Goal: Task Accomplishment & Management: Manage account settings

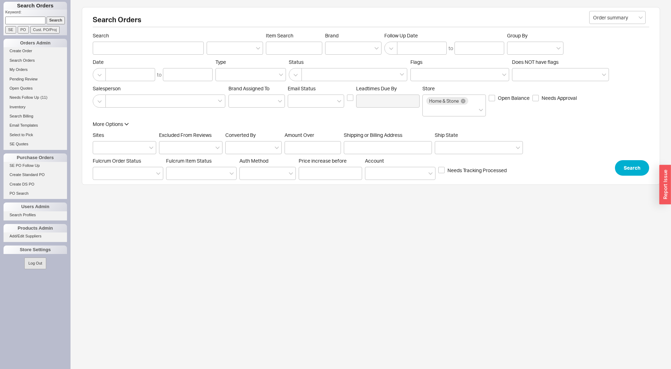
paste input "930836"
type input "930836"
click at [56, 23] on input "Search" at bounding box center [56, 20] width 19 height 7
type input "930836"
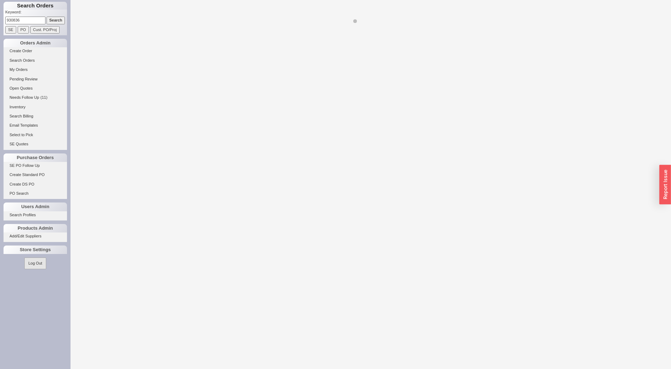
select select "LOW"
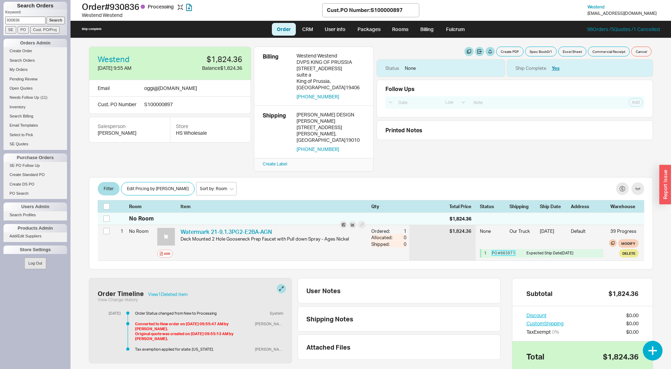
click at [496, 250] on link "PO # 983971" at bounding box center [503, 252] width 23 height 5
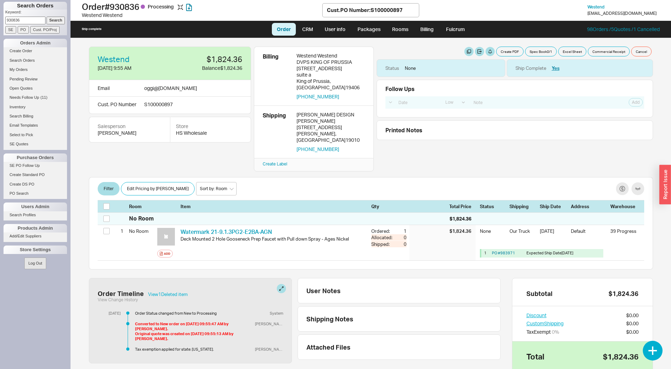
click at [591, 92] on div "Follow Ups Show Completed Select a Date Now One hour One day Two Days One Month…" at bounding box center [514, 99] width 276 height 38
click at [29, 20] on input "930836" at bounding box center [25, 20] width 40 height 7
click at [29, 21] on input "930836" at bounding box center [25, 20] width 40 height 7
click at [30, 21] on input "930836" at bounding box center [25, 20] width 40 height 7
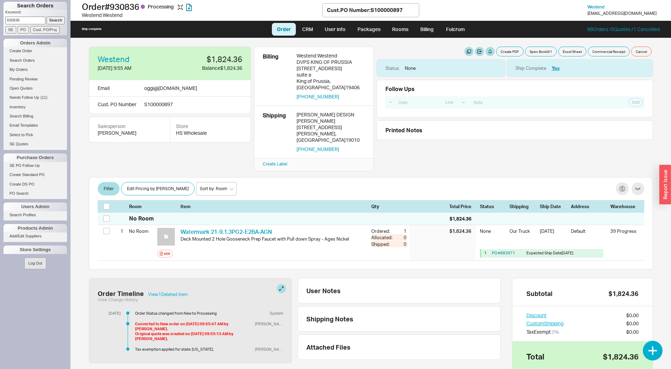
paste input "2066"
type input "920666"
click at [55, 19] on input "Search" at bounding box center [56, 20] width 19 height 7
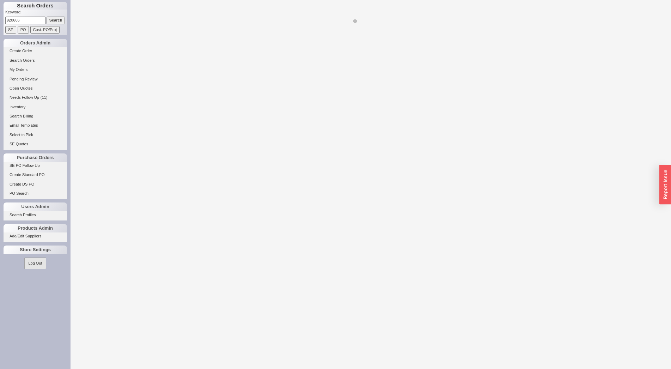
select select "LOW"
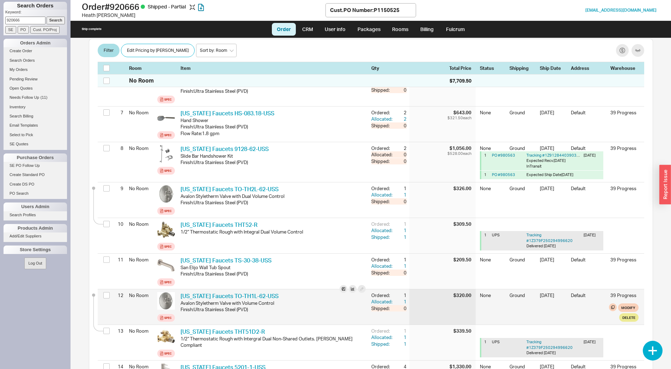
scroll to position [324, 0]
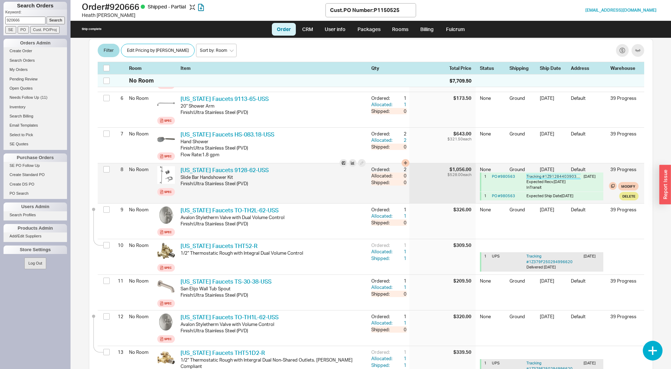
click at [552, 174] on link "Tracking # 1Z9128440390372238" at bounding box center [557, 176] width 62 height 5
click at [505, 193] on link "PO # 980563" at bounding box center [503, 195] width 23 height 5
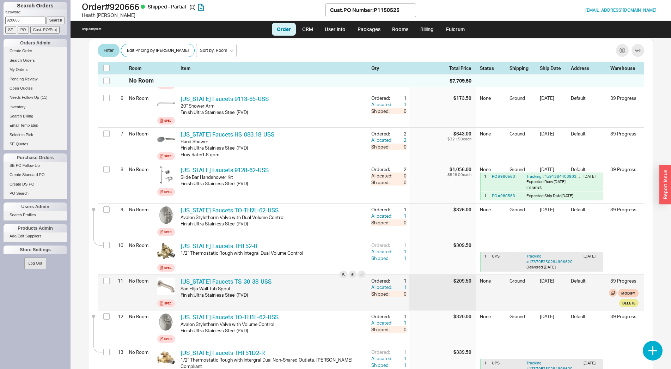
scroll to position [431, 0]
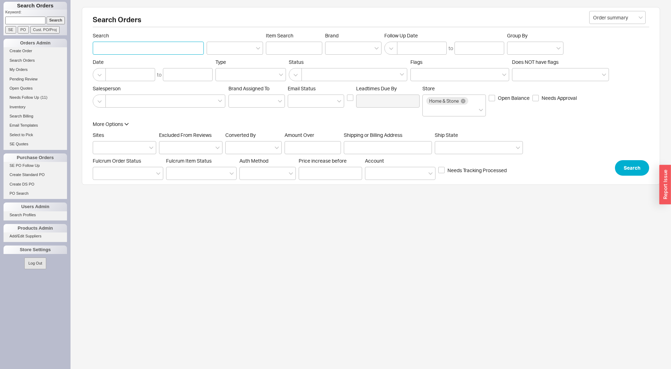
click at [142, 51] on input "Search" at bounding box center [148, 48] width 111 height 13
type input "west"
click at [27, 49] on link "Create Order" at bounding box center [35, 50] width 63 height 7
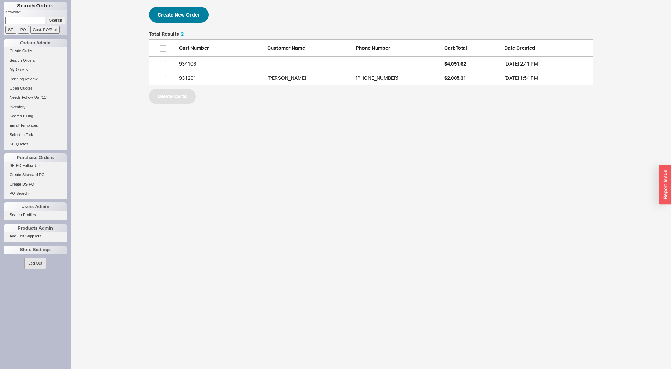
scroll to position [48, 438]
click at [199, 22] on button "Create New Order" at bounding box center [179, 15] width 60 height 16
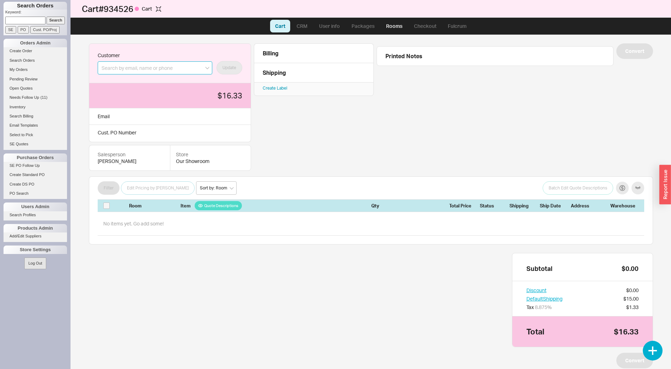
click at [156, 69] on input at bounding box center [155, 67] width 115 height 13
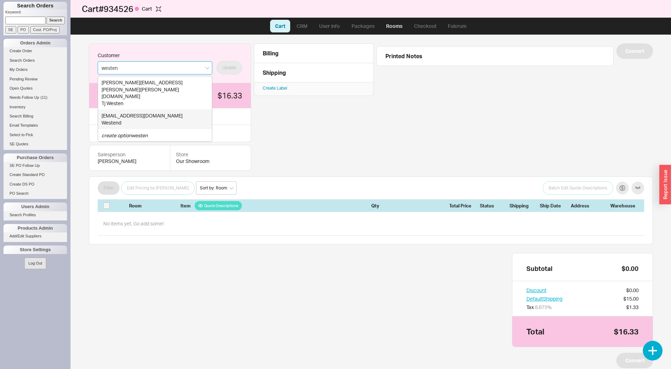
click at [149, 112] on div "[EMAIL_ADDRESS][DOMAIN_NAME]" at bounding box center [155, 115] width 107 height 7
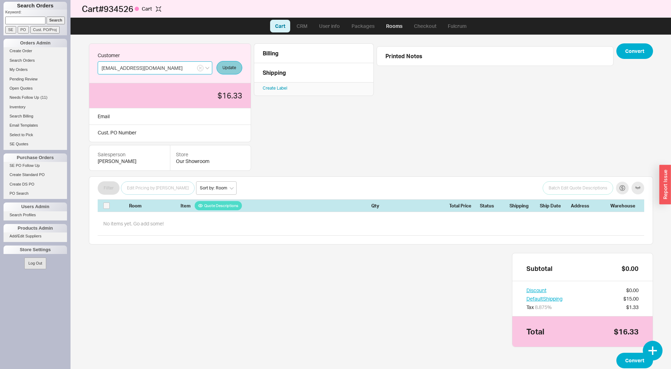
type input "[EMAIL_ADDRESS][DOMAIN_NAME]"
click at [224, 72] on button "Update" at bounding box center [229, 67] width 26 height 13
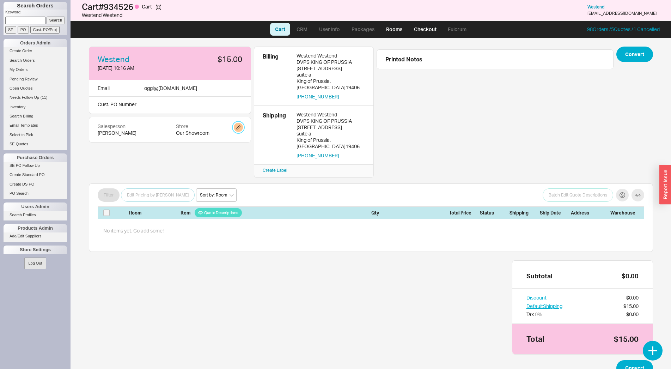
click at [240, 128] on button "button" at bounding box center [238, 127] width 9 height 9
click at [178, 148] on select "Home and Stone Site HS Display Orders HS Wholesale Our Showroom" at bounding box center [211, 154] width 67 height 13
select select "14"
click option "HS Wholesale" at bounding box center [0, 0] width 0 height 0
click at [239, 173] on button "Update" at bounding box center [234, 172] width 21 height 10
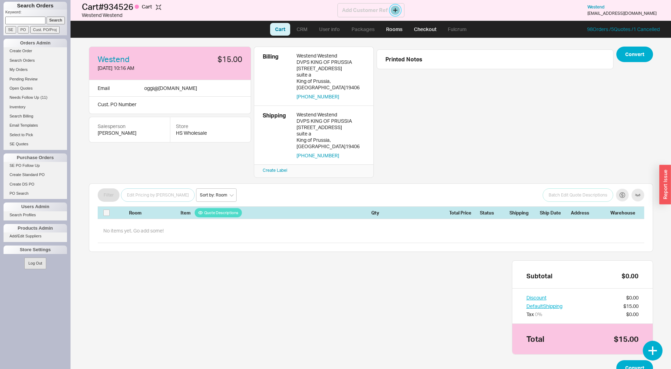
click at [392, 9] on button at bounding box center [395, 10] width 9 height 9
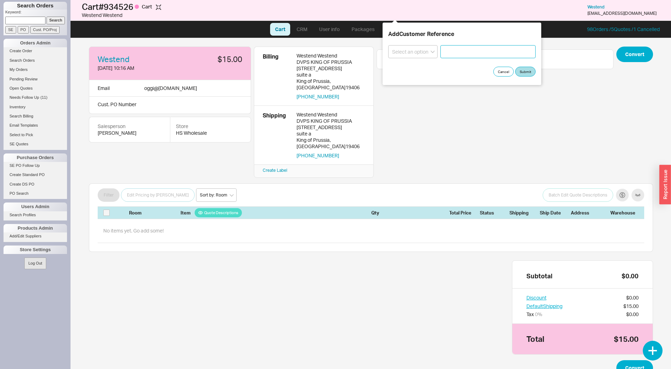
paste input "S100000938"
type input "S100000938"
click at [388, 45] on select "Select an option PO Number Project Name" at bounding box center [412, 51] width 49 height 13
select select "PO Number"
click option "PO Number" at bounding box center [0, 0] width 0 height 0
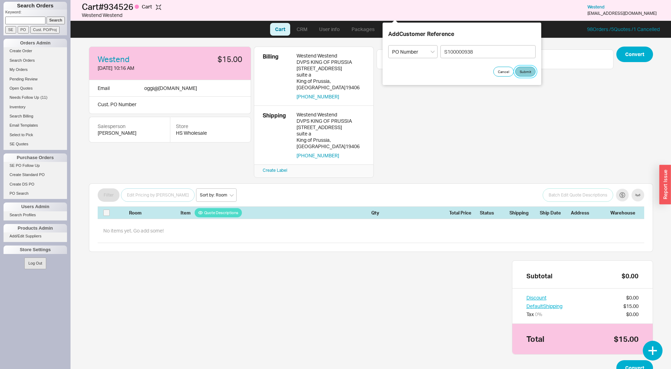
click at [529, 69] on button "Submit" at bounding box center [525, 72] width 20 height 10
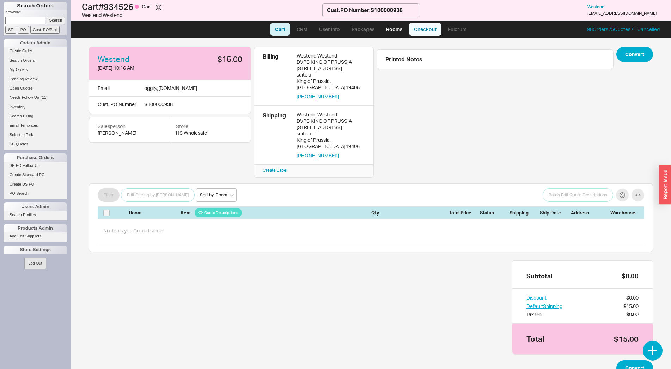
click at [424, 27] on link "Checkout" at bounding box center [425, 29] width 32 height 13
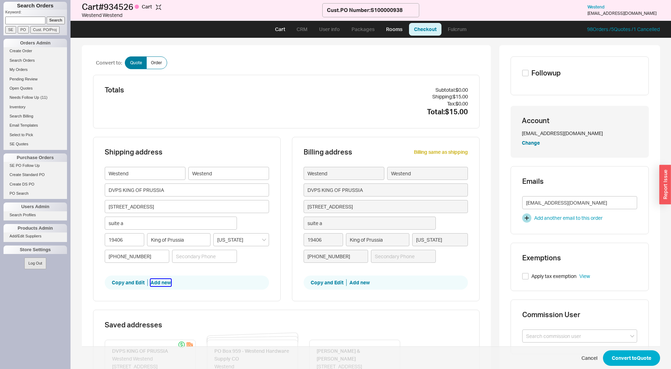
click at [160, 284] on button "Add new" at bounding box center [161, 282] width 20 height 7
type input "Westend"
type input "DVPS KING OF PRUSSIA"
type input "420 Feheley Drive"
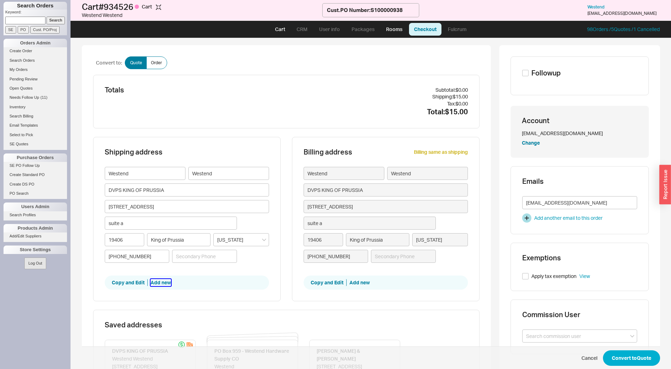
type input "suite a"
type input "19406"
type input "King of Prussia"
type input "610-265-2200"
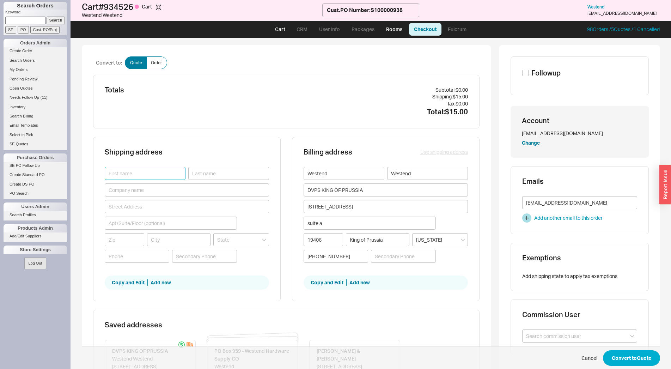
paste input "ORION"
type input "ORION"
paste input "GENERAL CONTRACTORS INC"
type input "GENERAL CONTRACTORS INC"
paste input "GENERAL CONTRACTORS INC"
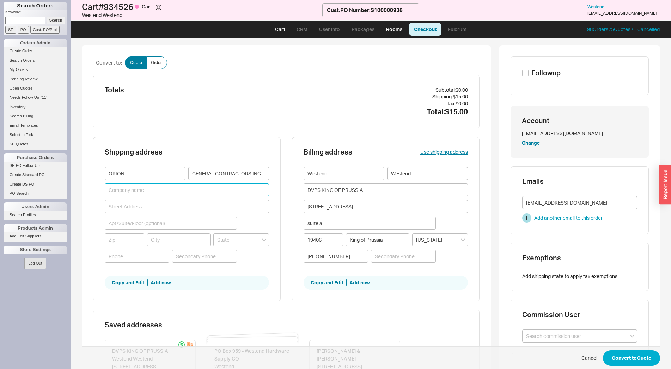
type input "GENERAL CONTRACTORS INC"
drag, startPoint x: 179, startPoint y: 189, endPoint x: 96, endPoint y: 186, distance: 83.2
click at [105, 186] on input "GENERAL CONTRACTORS INC" at bounding box center [187, 189] width 164 height 13
paste input "ORION GENERAL CONTRACTORS INC"
type input "ORION GENERAL CONTRACTORS INC"
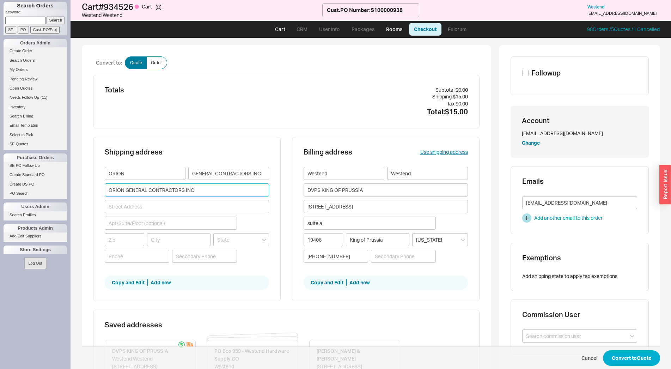
click at [147, 189] on input "ORION GENERAL CONTRACTORS INC" at bounding box center [187, 189] width 164 height 13
paste input "CUSACK PROJECT"
type input "CUSACK PROJECT"
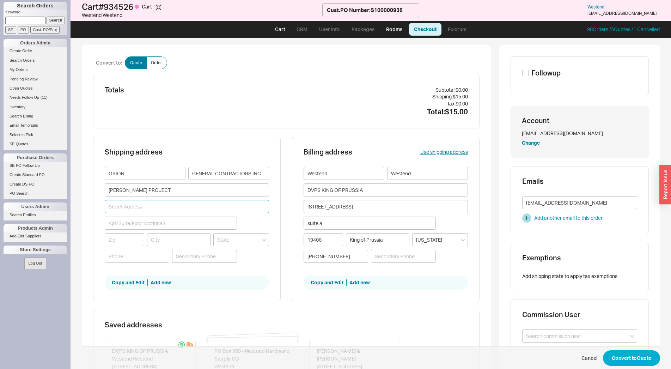
paste input "7 UNION HILL ROAD"
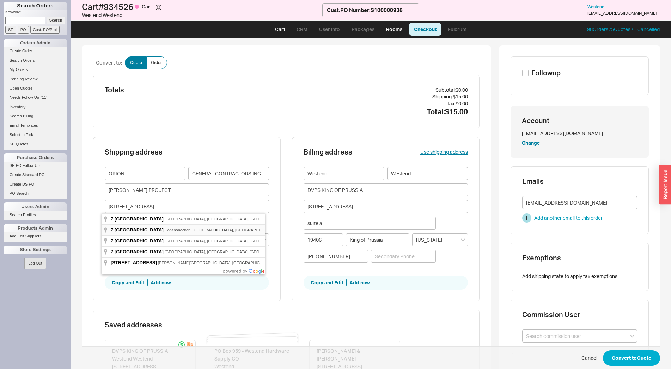
type input "7 Union Hill Road"
type input "19428"
type input "Conshohocken"
type input "Pennsylvania"
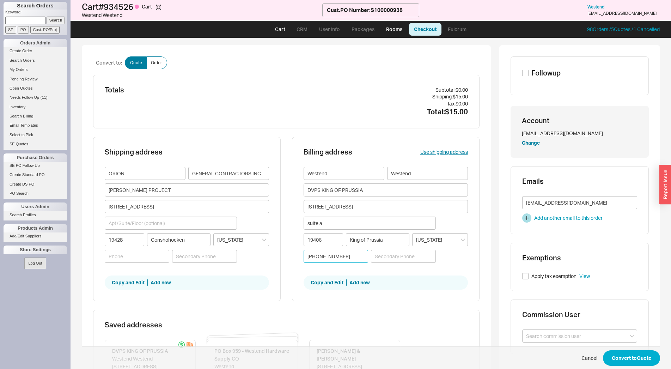
click at [326, 259] on input "610-265-2200" at bounding box center [335, 256] width 65 height 13
click at [327, 258] on input "610-265-2200" at bounding box center [335, 256] width 65 height 13
paste input "610-265-2200"
type input "610-265-2200"
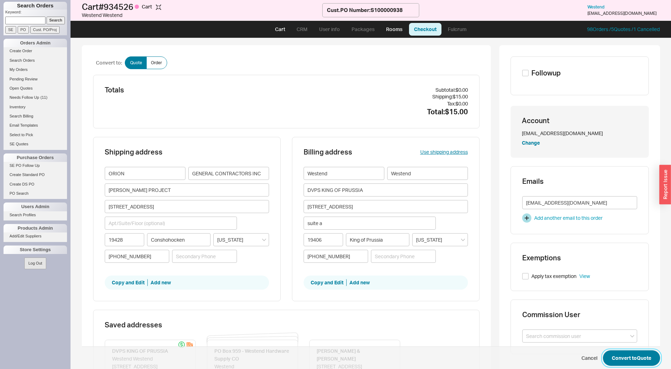
click at [620, 356] on button "Convert to Quote" at bounding box center [631, 358] width 57 height 16
select select "LOW"
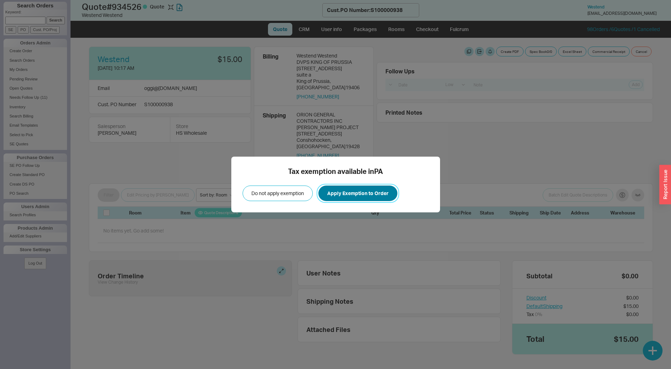
click at [356, 190] on button "Apply Exemption to Order" at bounding box center [357, 193] width 79 height 16
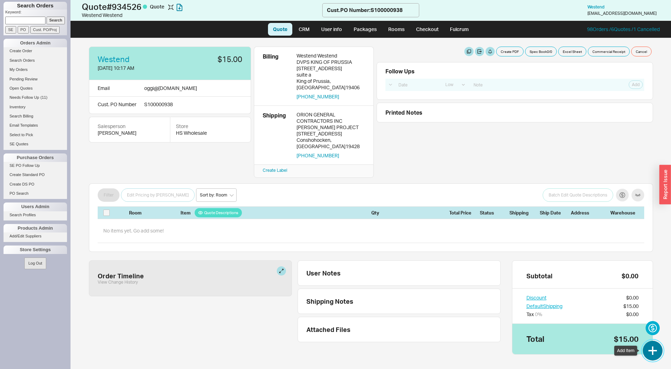
click at [656, 345] on button "button" at bounding box center [653, 350] width 20 height 20
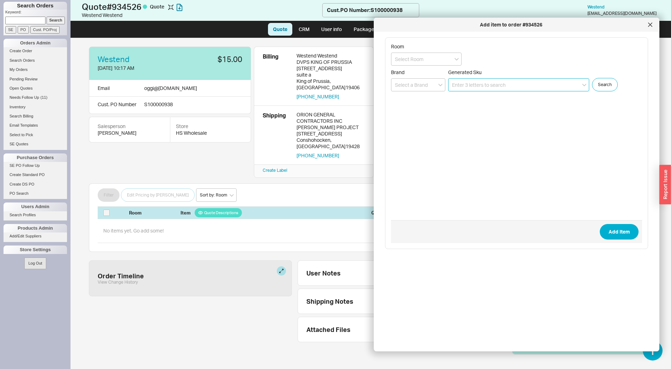
paste input "R65700"
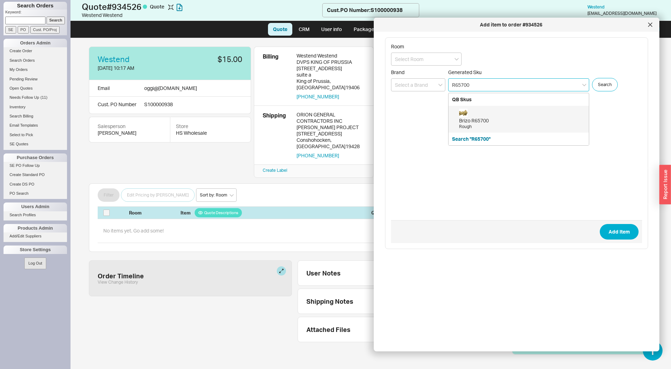
click at [483, 116] on div "Brizo R65700 Rough" at bounding box center [522, 119] width 126 height 21
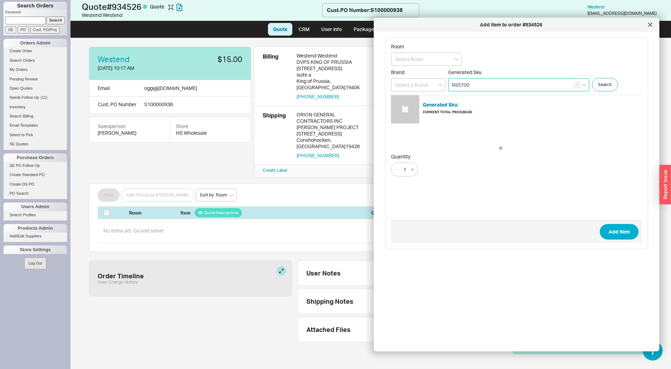
type input "R65700"
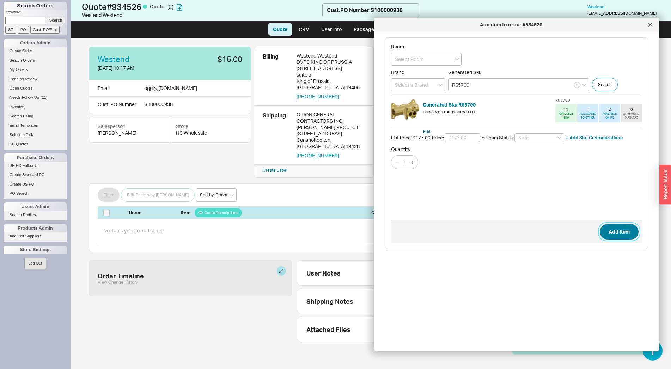
click at [610, 227] on button "Add Item" at bounding box center [619, 232] width 39 height 16
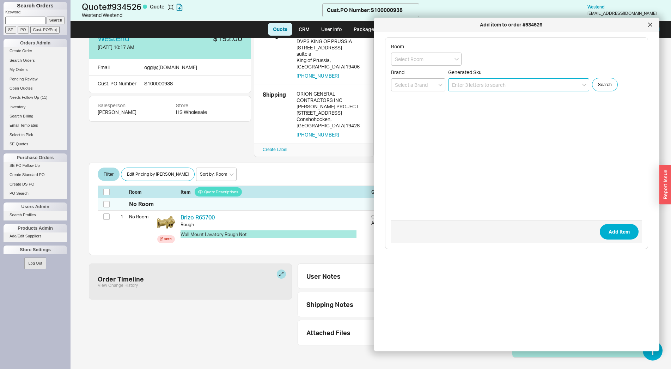
scroll to position [22, 0]
click at [646, 28] on div at bounding box center [649, 24] width 11 height 11
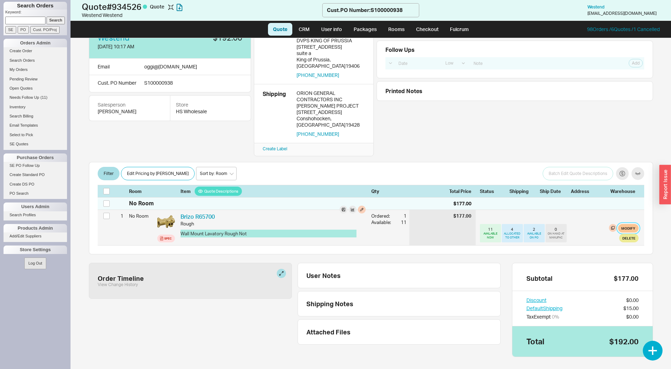
click at [627, 224] on button "Modify" at bounding box center [628, 228] width 20 height 8
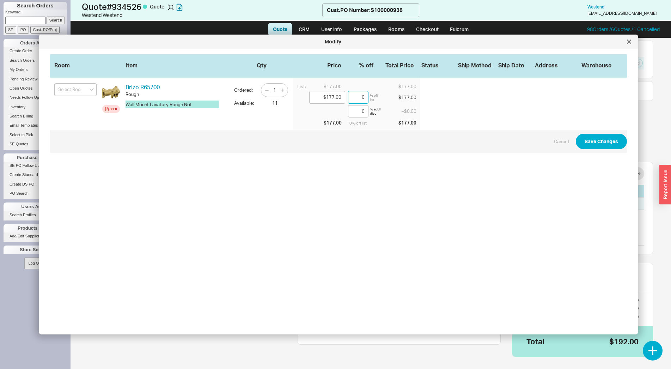
click at [358, 97] on input "0" at bounding box center [358, 97] width 20 height 13
type input "$168.15"
type input "5"
type input "$88.50"
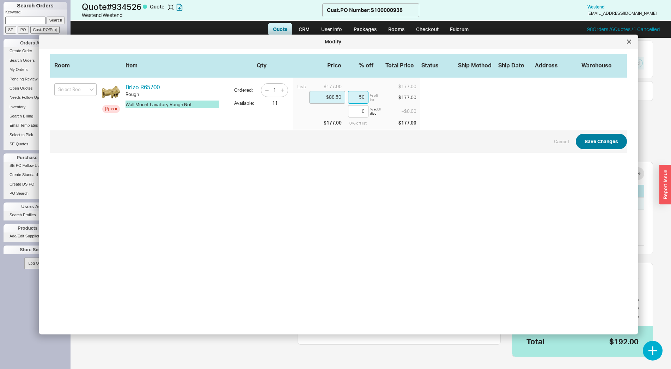
type input "50"
click at [589, 139] on button "Save Changes" at bounding box center [601, 142] width 51 height 16
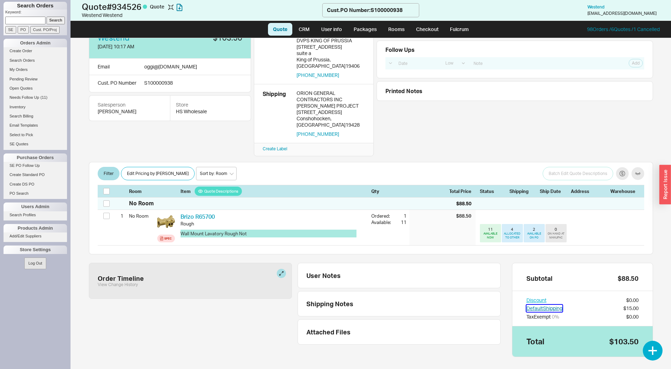
click at [544, 305] on button "Default Shipping" at bounding box center [544, 308] width 36 height 7
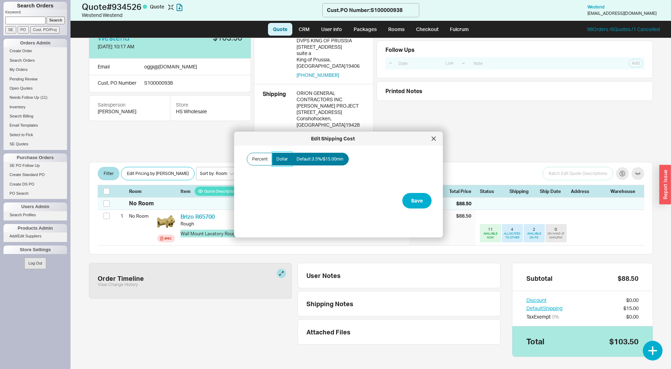
click at [278, 160] on span "Dollar" at bounding box center [281, 159] width 11 height 6
click at [0, 0] on input "Dollar" at bounding box center [0, 0] width 0 height 0
click at [279, 191] on div "Amount" at bounding box center [338, 180] width 186 height 25
click at [281, 188] on input "Amount" at bounding box center [280, 183] width 70 height 13
type input "$0.00"
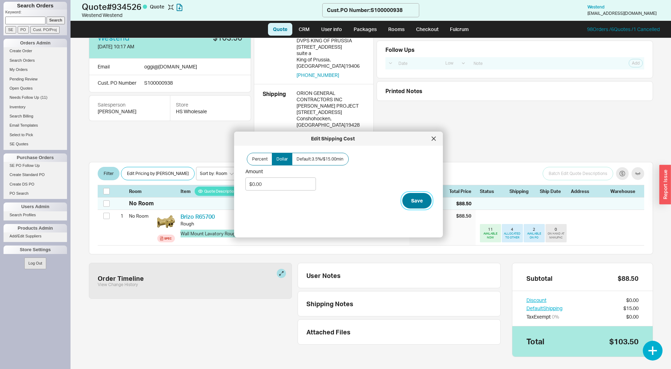
click at [405, 199] on button "Save" at bounding box center [416, 201] width 29 height 16
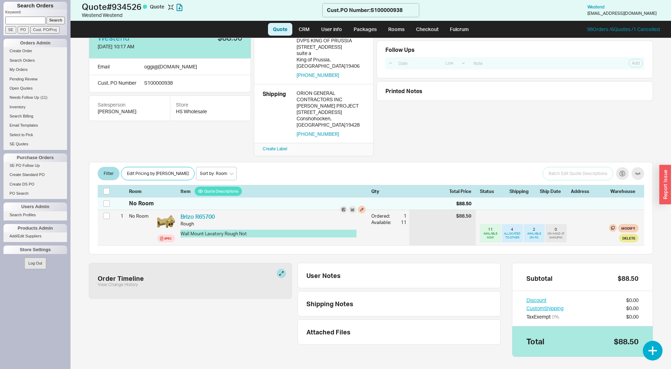
scroll to position [0, 0]
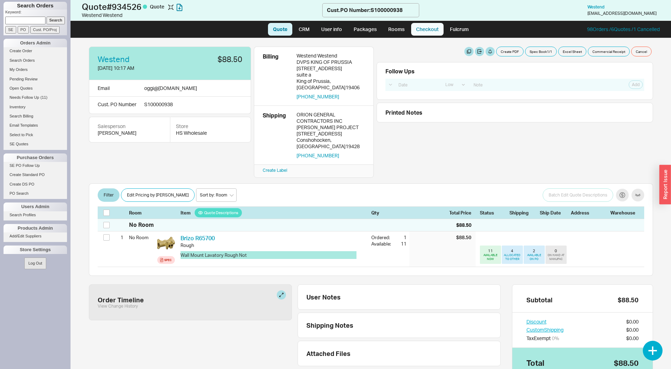
click at [433, 29] on link "Checkout" at bounding box center [427, 29] width 32 height 13
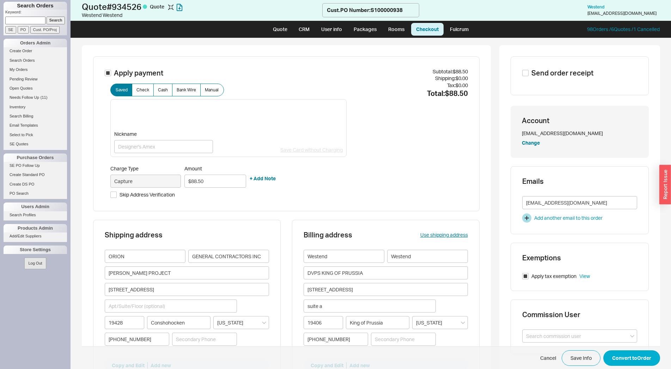
click at [109, 73] on label "Apply payment" at bounding box center [134, 73] width 59 height 10
click at [109, 73] on input "Apply payment" at bounding box center [108, 73] width 6 height 6
checkbox input "false"
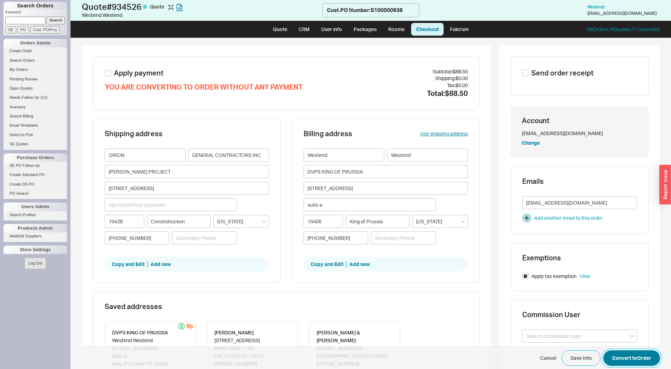
click at [627, 358] on button "Convert to Order" at bounding box center [631, 358] width 57 height 16
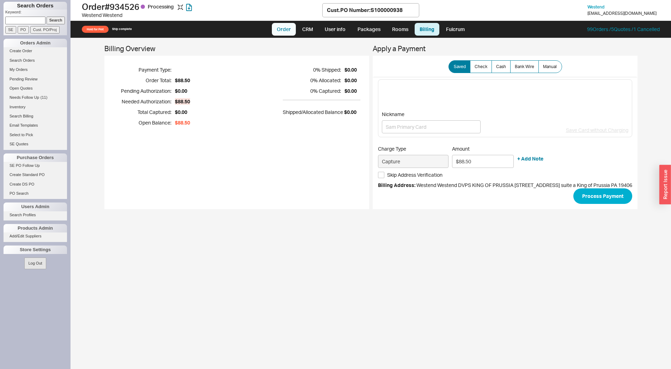
click at [280, 32] on link "Order" at bounding box center [284, 29] width 24 height 13
select select "LOW"
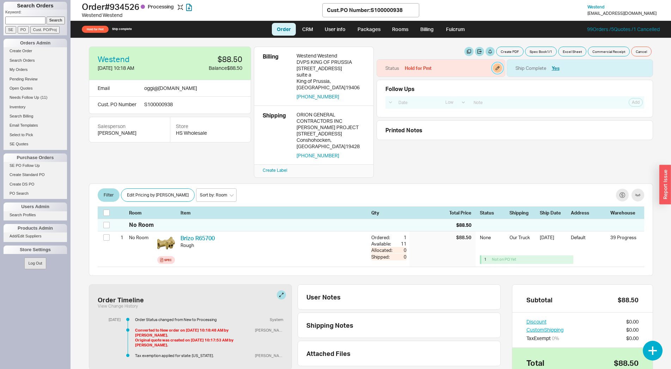
click at [493, 69] on button "button" at bounding box center [497, 67] width 9 height 9
select select "Hold for Pmt"
click at [434, 89] on select "None On Hold Call Before Ship Hold for Balance Hold For Payment Wait For Cust. …" at bounding box center [467, 95] width 67 height 13
select select
click option "None" at bounding box center [0, 0] width 0 height 0
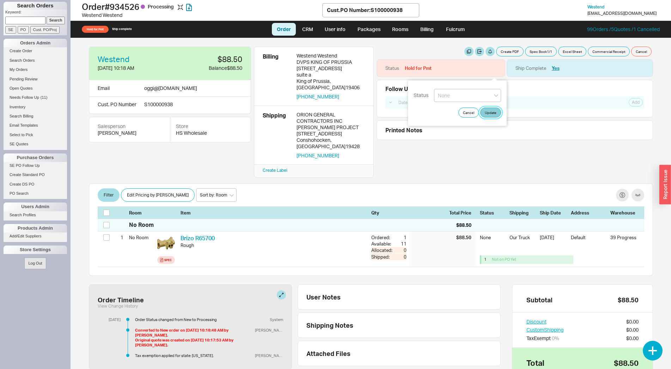
click at [491, 114] on button "Update" at bounding box center [490, 113] width 21 height 10
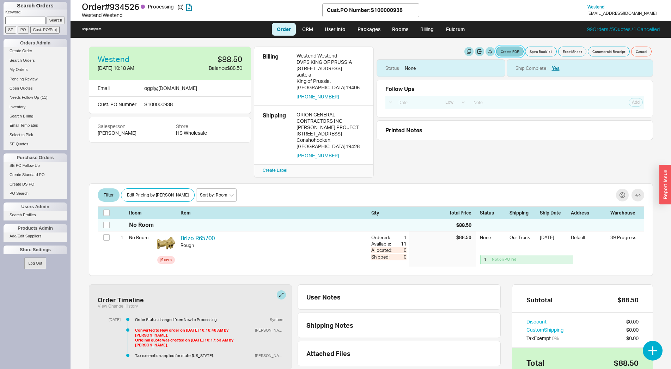
click at [505, 54] on button "Create PDF" at bounding box center [509, 52] width 27 height 10
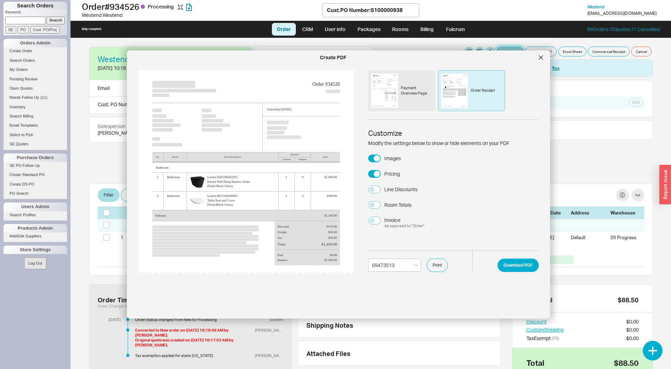
select select "69473513"
click at [524, 265] on button "Download PDF" at bounding box center [517, 264] width 41 height 13
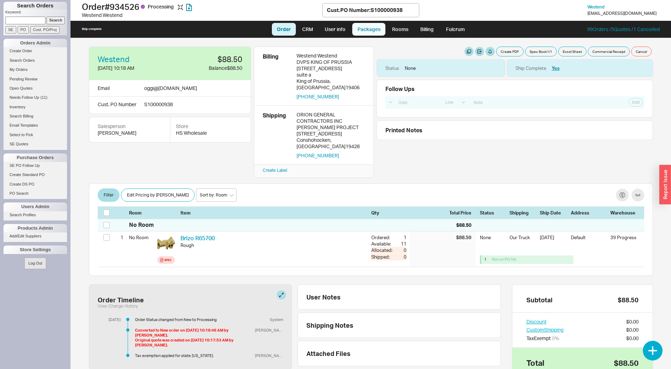
click at [380, 26] on link "Packages" at bounding box center [368, 29] width 33 height 13
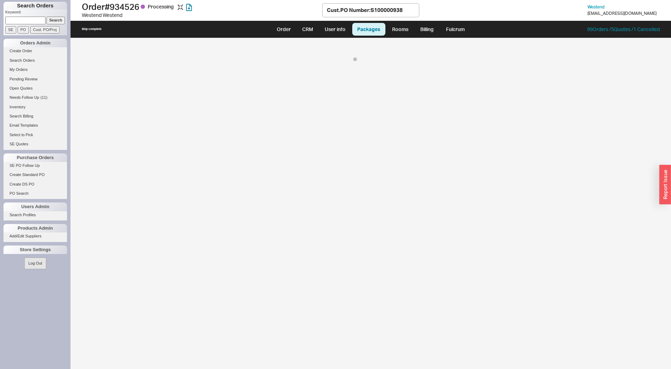
select select "8"
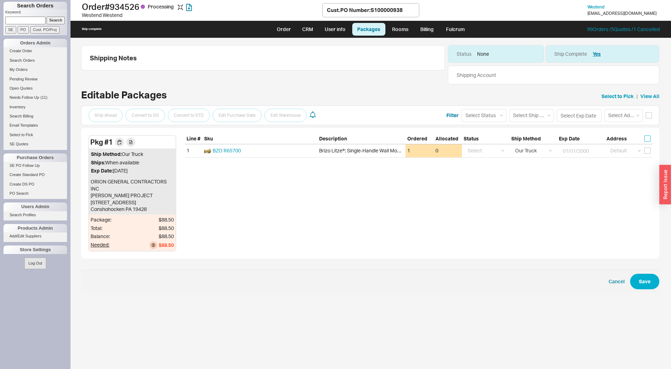
click at [649, 136] on input "checkbox" at bounding box center [647, 138] width 6 height 6
checkbox input "true"
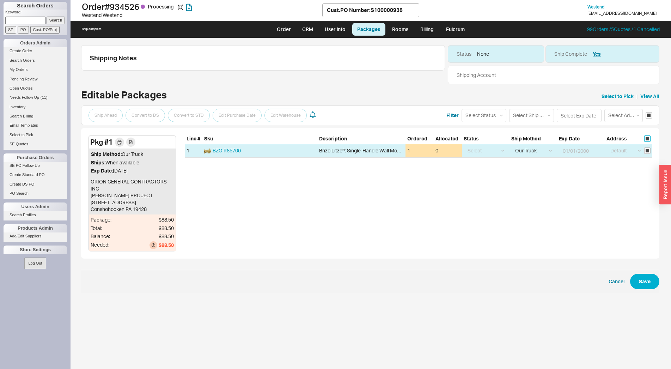
checkbox input "true"
click at [509, 109] on select "Select Ship Method Ground LTL Our Truck --------------- Customer Pickup - Showr…" at bounding box center [531, 115] width 45 height 13
select select "1"
click option "Ground" at bounding box center [0, 0] width 0 height 0
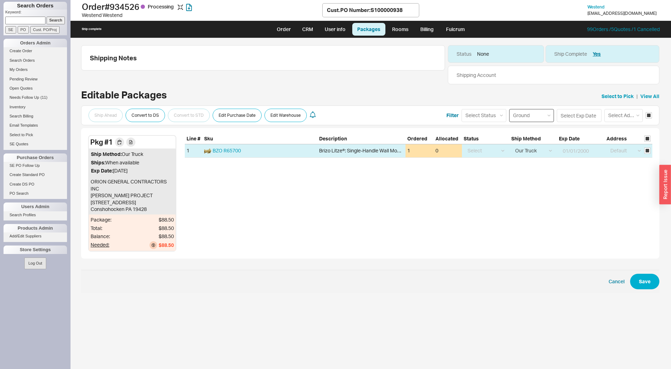
select select
select select "1"
click at [587, 115] on input at bounding box center [579, 115] width 45 height 13
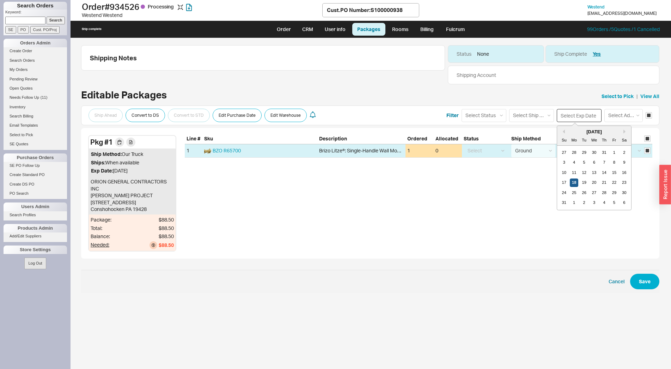
click at [575, 182] on div "18" at bounding box center [574, 182] width 8 height 8
type input "08/18/2025"
click at [640, 273] on span "Cancel Save" at bounding box center [370, 281] width 578 height 23
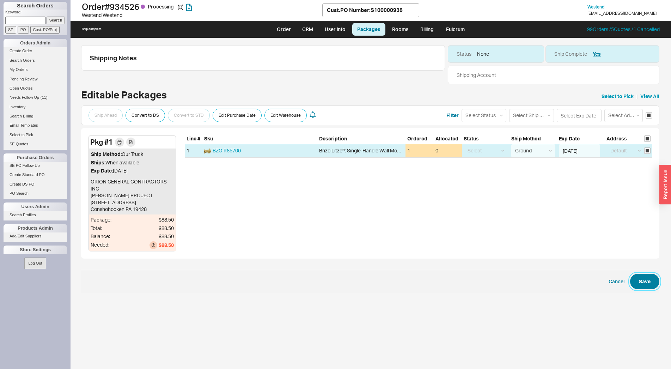
click at [642, 280] on button "Save" at bounding box center [644, 282] width 29 height 16
checkbox input "false"
select select "1"
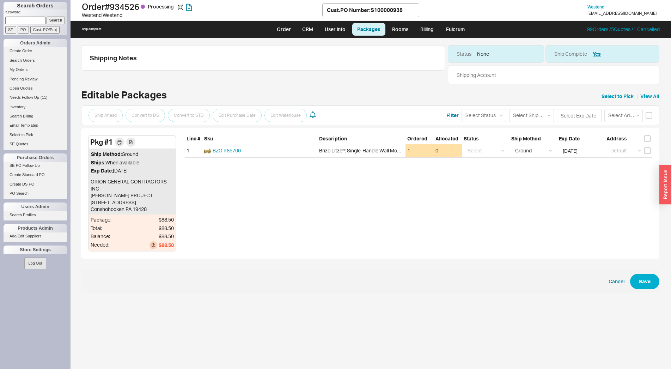
drag, startPoint x: 295, startPoint y: 27, endPoint x: 282, endPoint y: 22, distance: 14.1
click at [295, 27] on link "Order" at bounding box center [284, 29] width 24 height 13
select select "LOW"
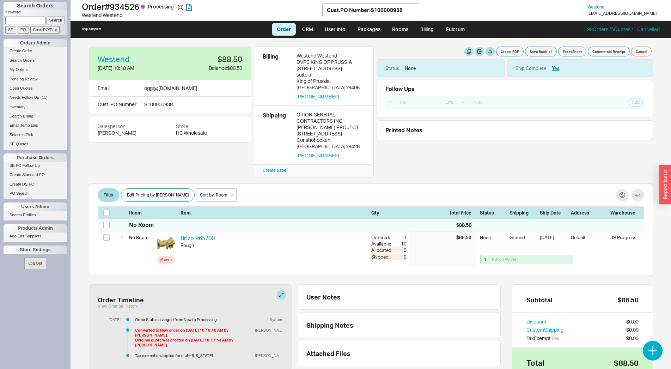
select select "LOW"
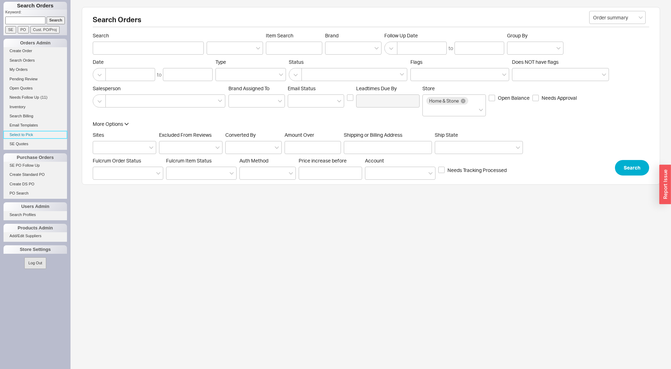
click at [34, 133] on link "Select to Pick" at bounding box center [35, 134] width 63 height 7
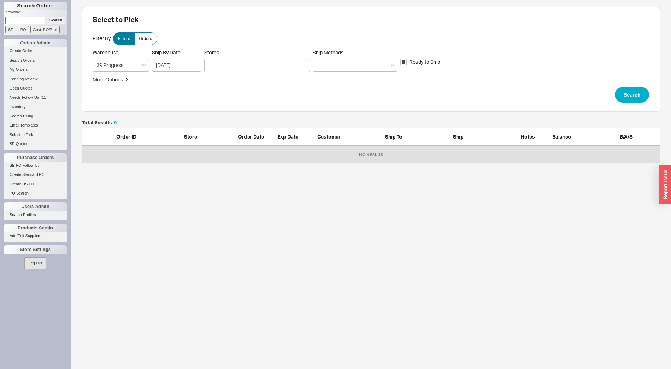
scroll to position [37, 572]
click at [269, 61] on div at bounding box center [257, 65] width 106 height 13
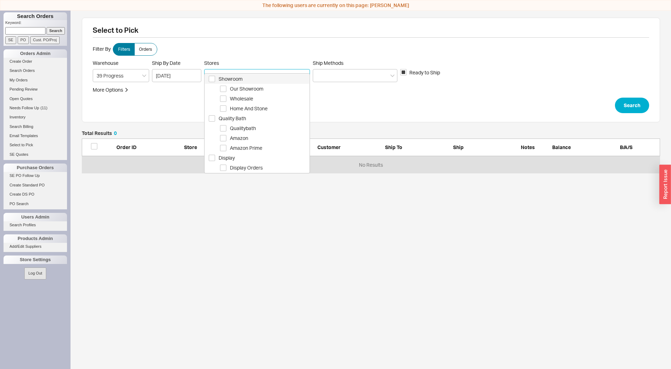
click at [256, 84] on div "Showroom" at bounding box center [257, 79] width 104 height 10
click at [259, 80] on span "Showroom" at bounding box center [264, 79] width 91 height 8
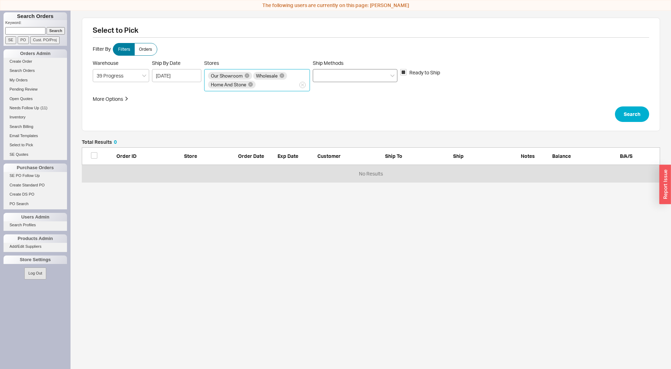
click at [352, 77] on div at bounding box center [355, 75] width 85 height 13
click at [321, 77] on input "Ship Methods" at bounding box center [319, 76] width 5 height 8
click at [345, 92] on div "Ground" at bounding box center [355, 90] width 84 height 13
click at [643, 113] on button "Search" at bounding box center [632, 114] width 34 height 16
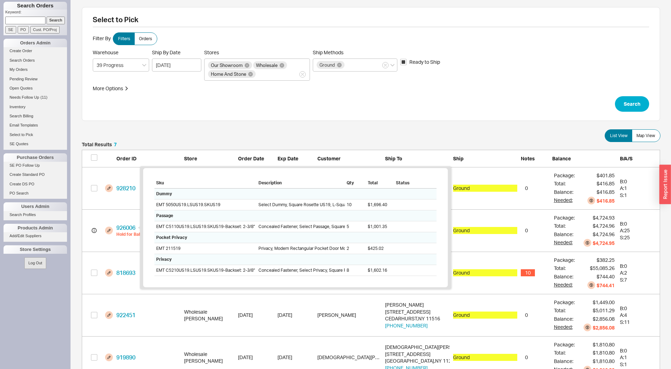
scroll to position [109, 0]
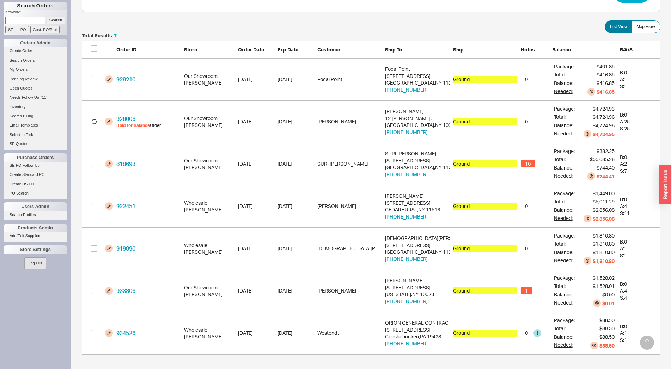
click at [94, 333] on input "grid" at bounding box center [94, 333] width 6 height 6
checkbox input "true"
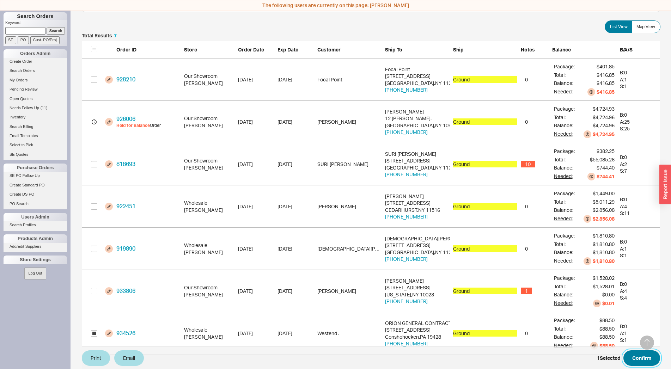
click at [641, 356] on button "Confirm" at bounding box center [641, 358] width 37 height 16
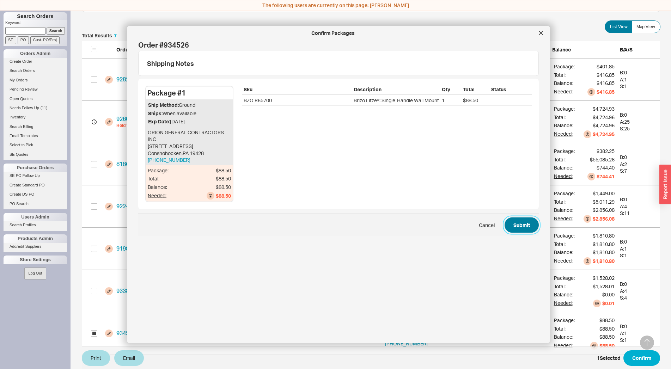
click at [511, 225] on button "Submit" at bounding box center [521, 225] width 34 height 16
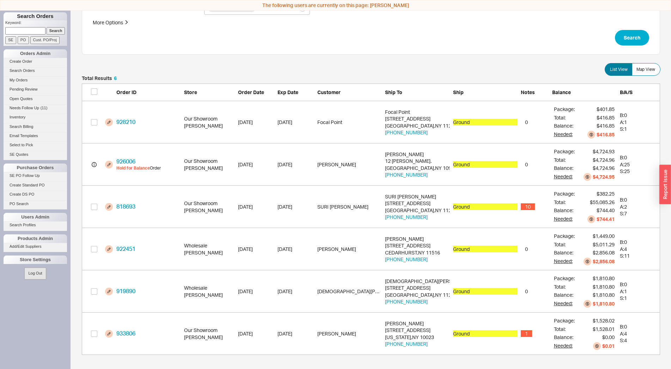
scroll to position [77, 0]
click at [149, 253] on div "922451 Wholesale Miriam Abitbol 6/11/25 8/15/25 Aliza Gabay Ely Pasternak 414 C…" at bounding box center [371, 249] width 578 height 42
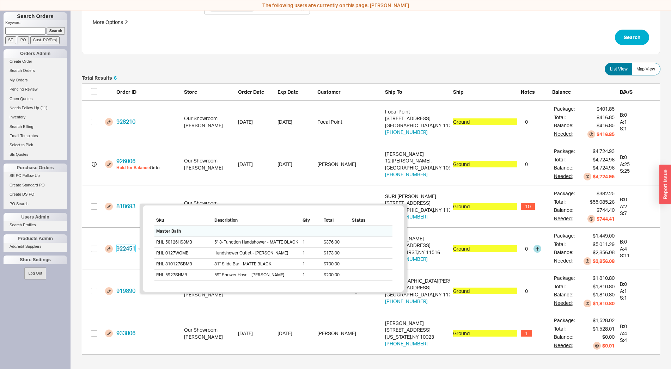
click at [124, 246] on link "922451" at bounding box center [125, 248] width 19 height 7
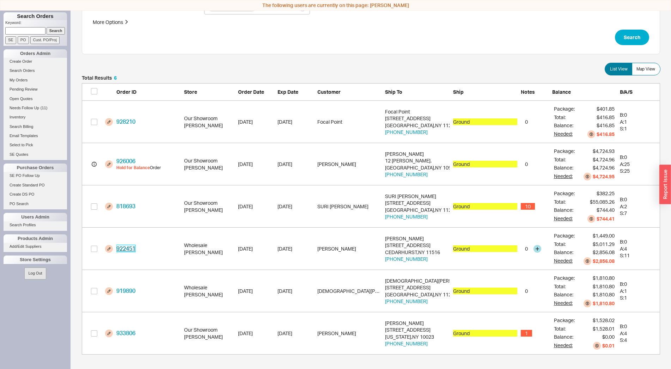
scroll to position [0, 0]
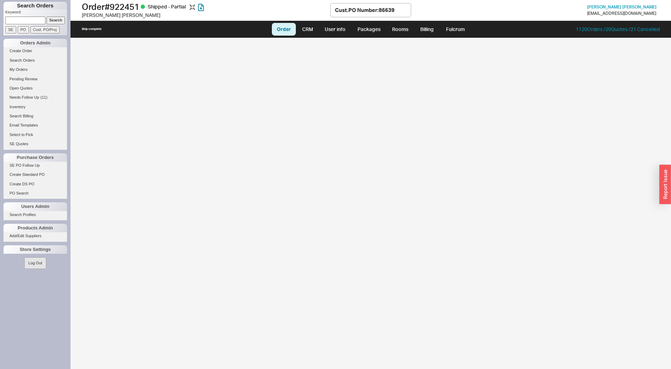
select select "LOW"
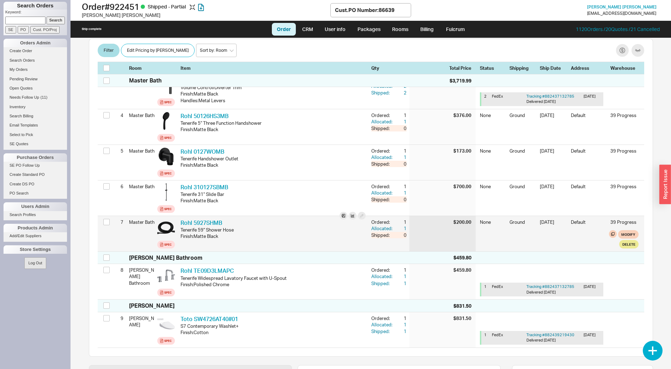
scroll to position [216, 0]
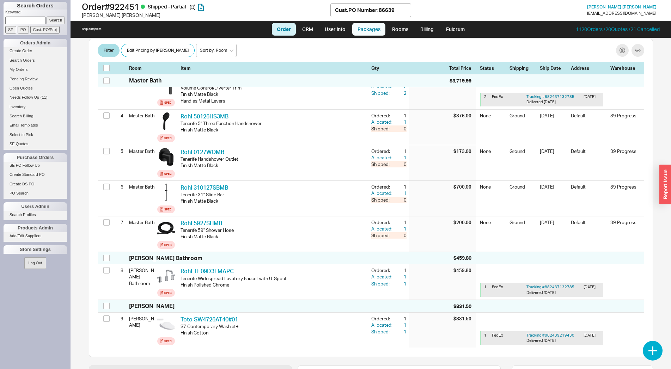
click at [362, 33] on link "Packages" at bounding box center [368, 29] width 33 height 13
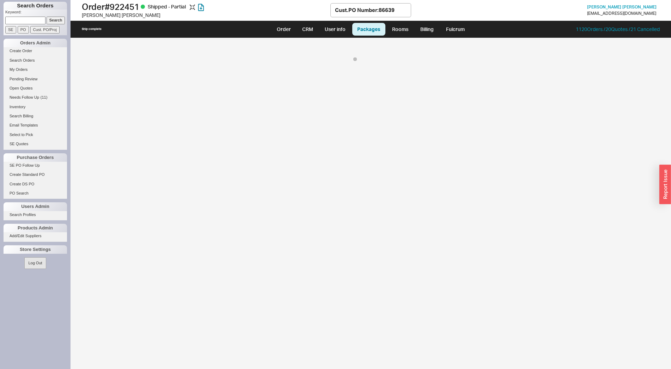
select select "1"
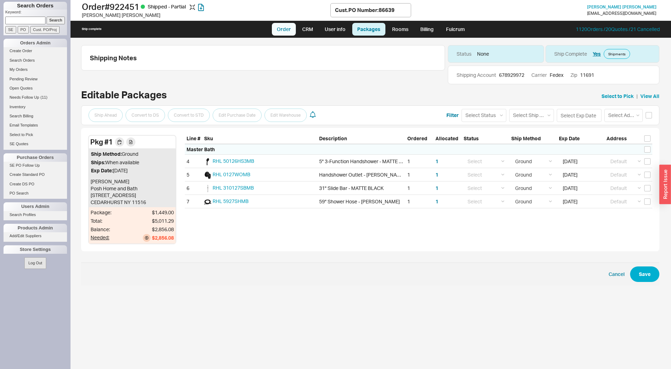
click at [276, 26] on link "Order" at bounding box center [284, 29] width 24 height 13
select select "LOW"
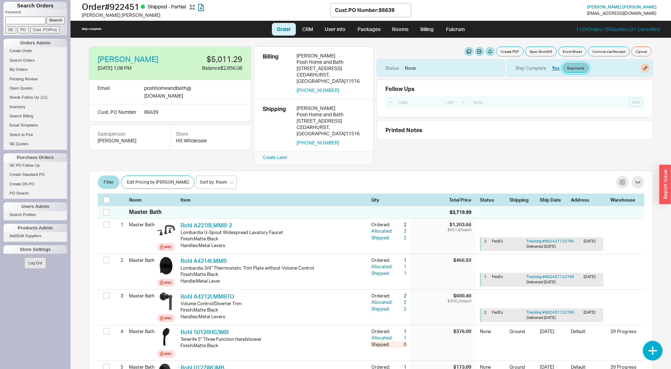
click at [574, 70] on link "Shipments" at bounding box center [575, 68] width 26 height 10
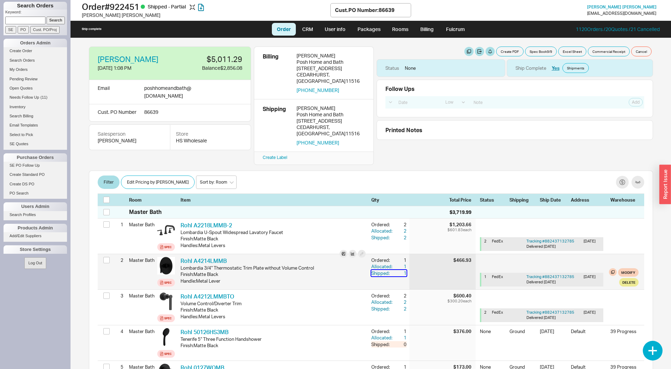
click at [398, 270] on div "1" at bounding box center [400, 273] width 13 height 6
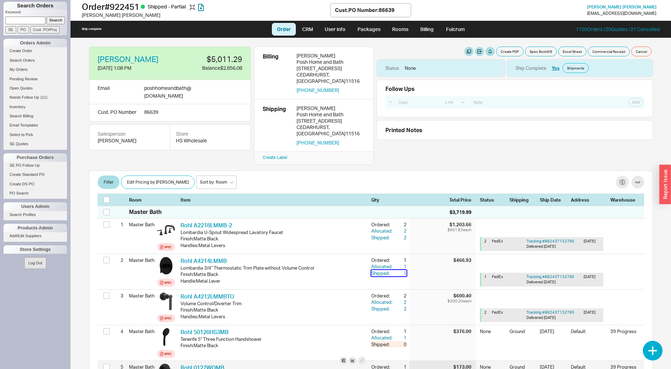
scroll to position [180, 0]
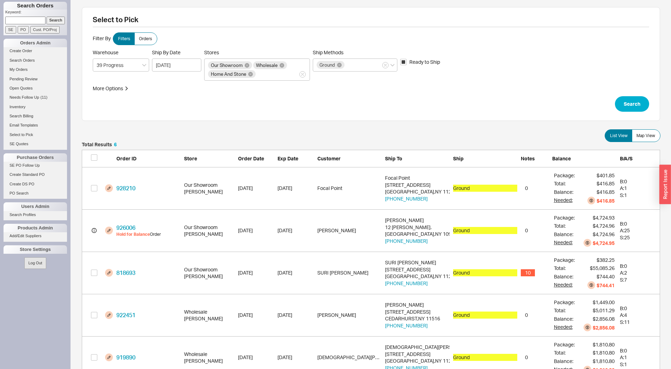
scroll to position [273, 572]
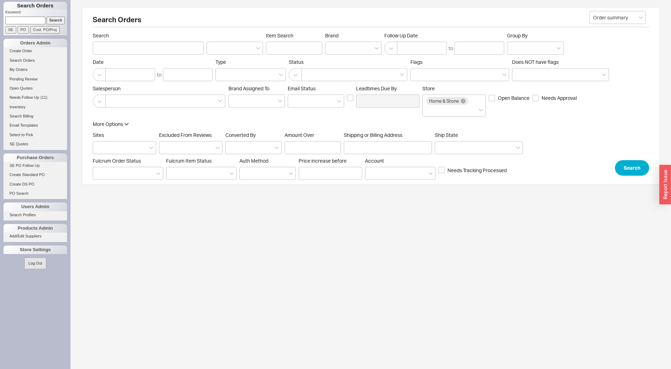
paste input "86317"
type input "86317"
click at [49, 35] on div "Keyword: 86317 Search SE PO Cust. PO/Proj" at bounding box center [35, 23] width 63 height 26
click at [49, 32] on input "Cust. PO/Proj" at bounding box center [44, 29] width 29 height 7
type input "86317"
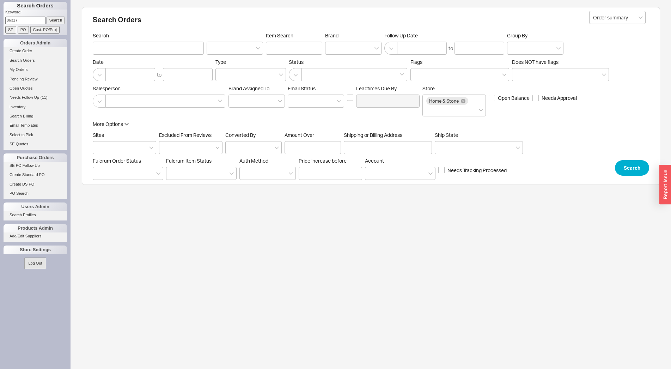
type input "Customer PO/Proj Name"
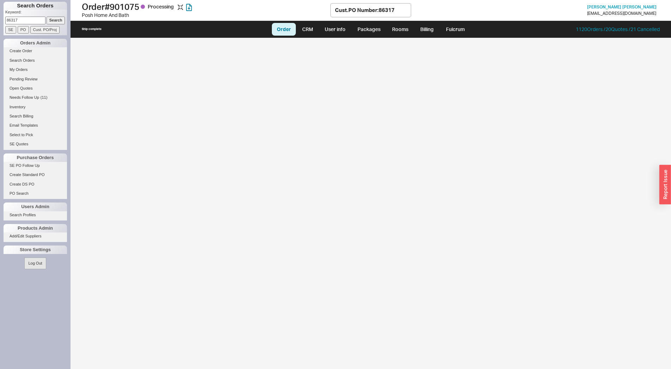
select select "LOW"
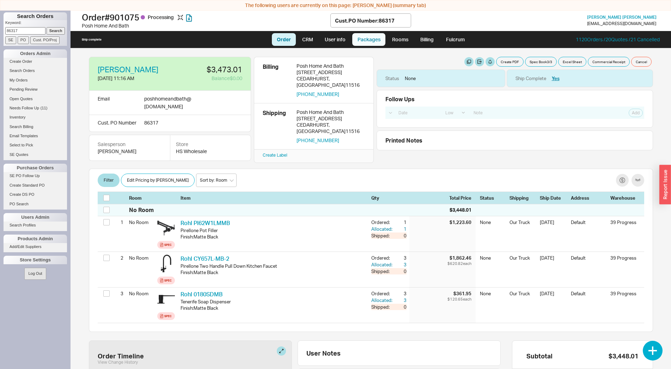
click at [377, 41] on link "Packages" at bounding box center [368, 39] width 33 height 13
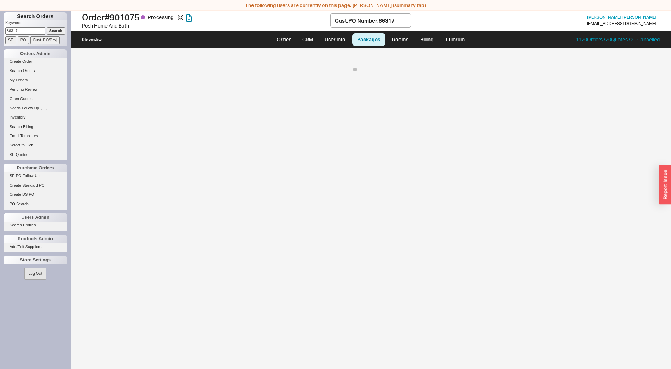
select select "8"
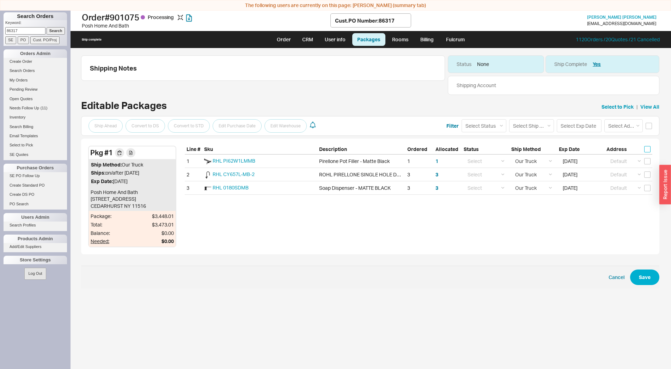
click at [647, 151] on input "checkbox" at bounding box center [647, 149] width 6 height 6
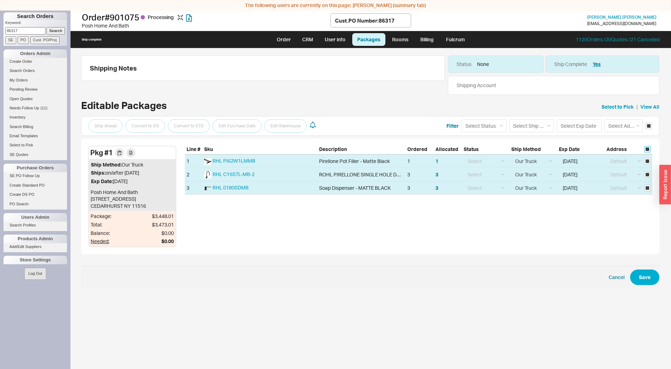
checkbox input "true"
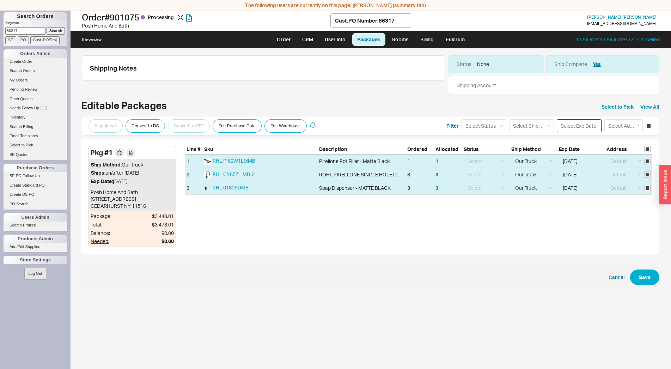
click at [573, 130] on input at bounding box center [579, 125] width 45 height 13
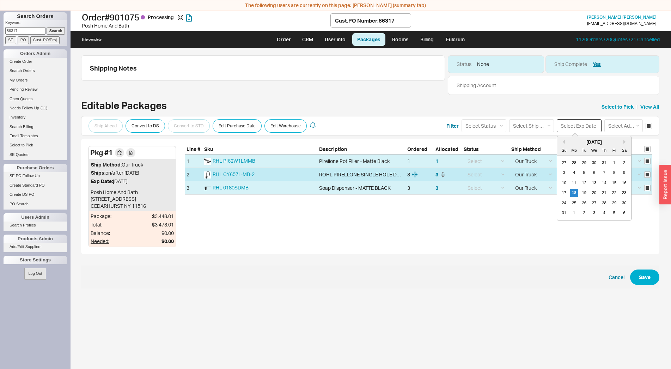
drag, startPoint x: 575, startPoint y: 190, endPoint x: 565, endPoint y: 175, distance: 17.6
click at [574, 190] on div "18" at bounding box center [574, 193] width 8 height 8
type input "[DATE]"
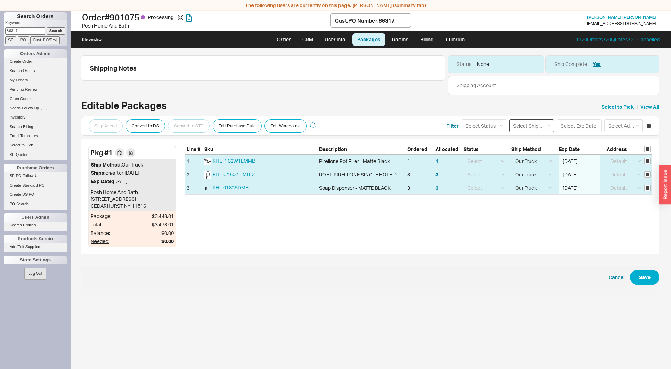
click at [509, 119] on select "Select Ship Method Ground LTL Our Truck --------------- Customer Pickup - Showr…" at bounding box center [531, 125] width 45 height 13
select select "1"
click option "Ground" at bounding box center [0, 0] width 0 height 0
select select
select select "1"
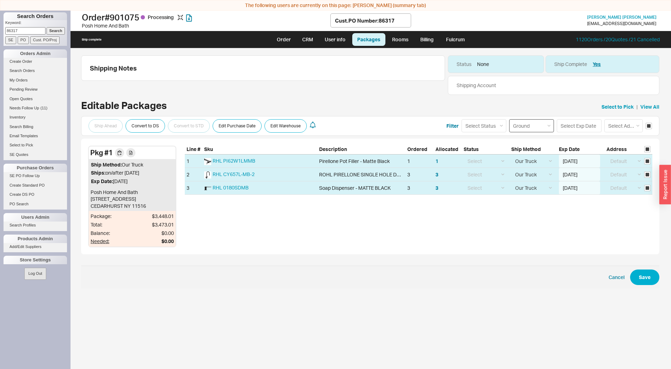
select select "1"
click at [644, 280] on button "Save" at bounding box center [644, 277] width 29 height 16
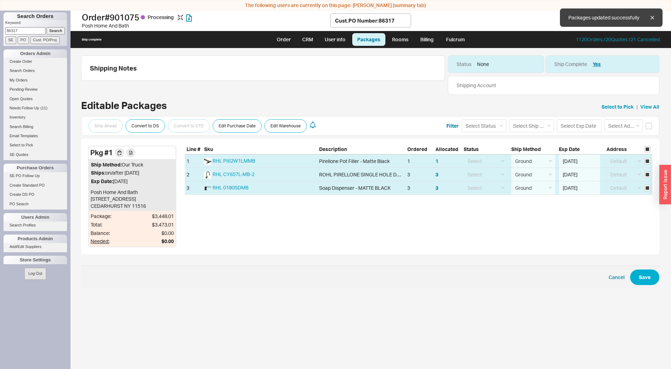
checkbox input "false"
select select "1"
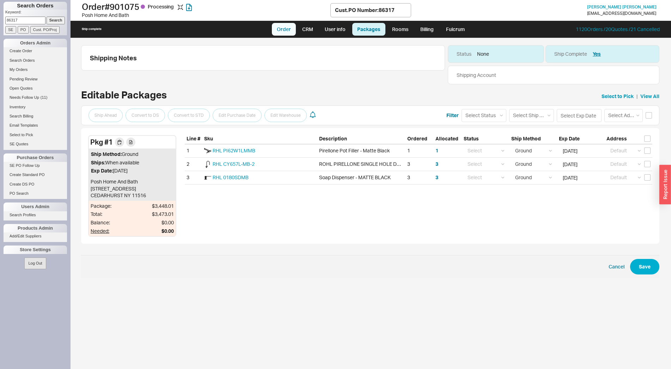
click at [296, 26] on li "Order" at bounding box center [283, 29] width 25 height 13
click at [293, 26] on link "Order" at bounding box center [284, 29] width 24 height 13
select select "LOW"
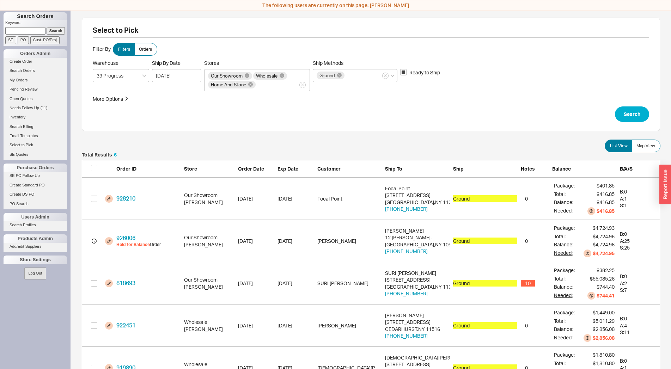
scroll to position [273, 572]
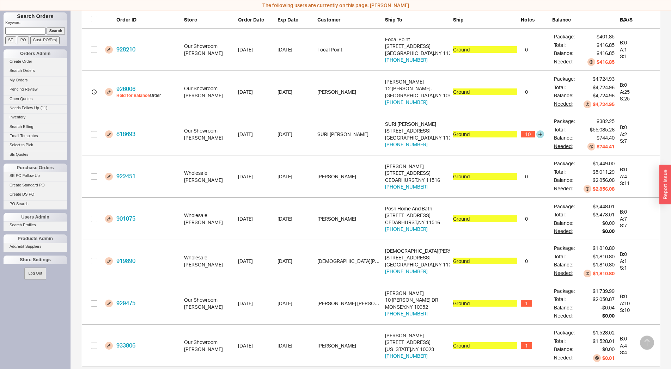
scroll to position [161, 0]
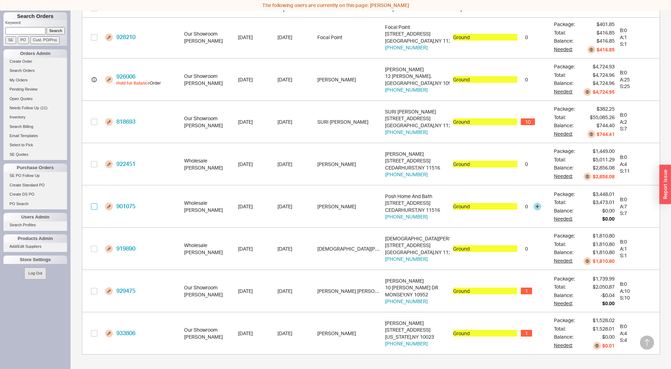
click at [94, 207] on input "grid" at bounding box center [94, 206] width 6 height 6
checkbox input "true"
click at [636, 359] on button "Confirm" at bounding box center [641, 358] width 37 height 16
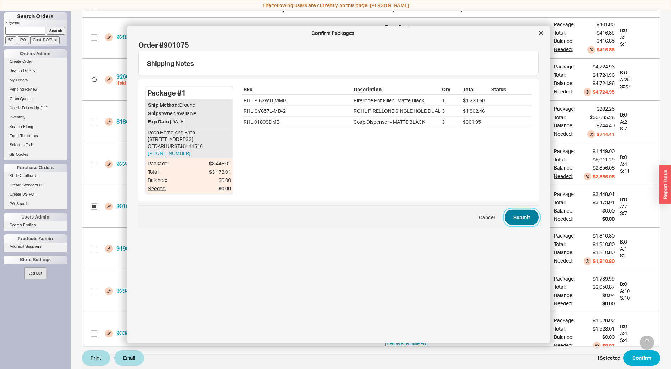
click at [530, 216] on button "Submit" at bounding box center [521, 217] width 34 height 16
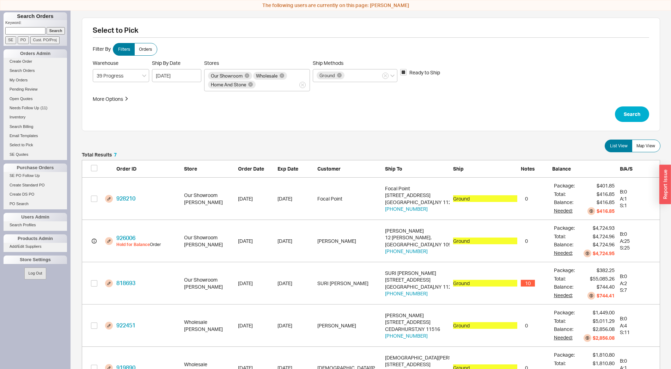
scroll to position [119, 0]
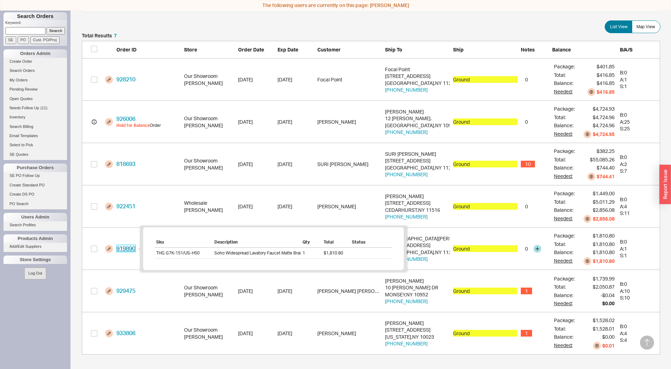
click at [126, 250] on link "919890" at bounding box center [125, 248] width 19 height 7
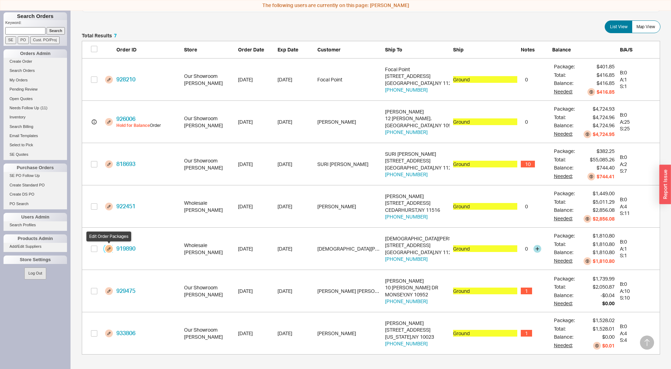
click at [110, 247] on button "grid" at bounding box center [109, 249] width 8 height 8
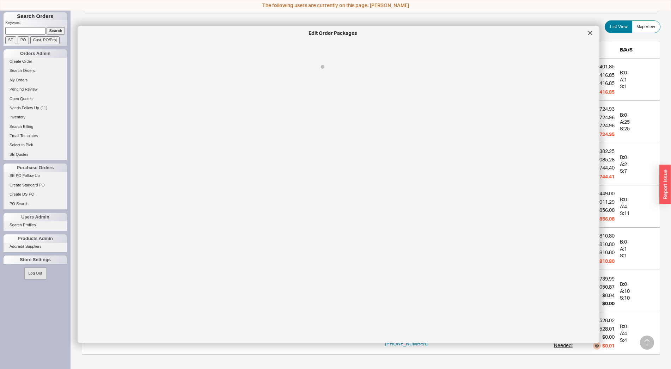
select select "1"
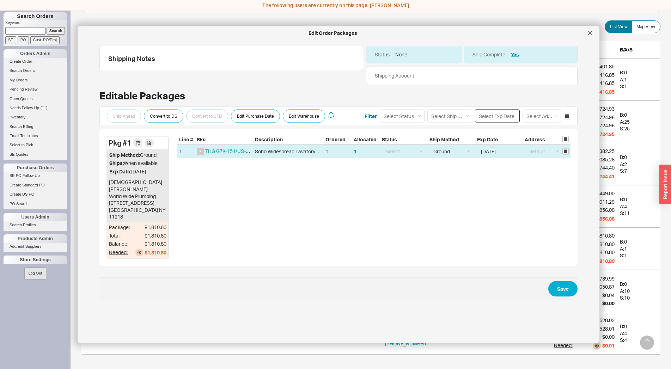
click at [488, 116] on input at bounding box center [497, 116] width 45 height 13
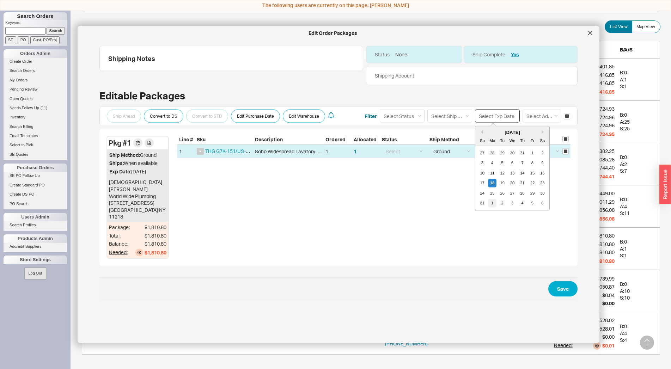
click at [488, 200] on div "1" at bounding box center [492, 203] width 8 height 8
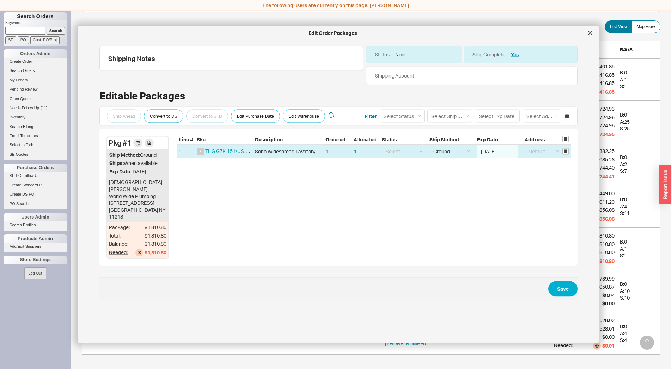
type input "[DATE]"
click at [568, 281] on button "Save" at bounding box center [562, 289] width 29 height 16
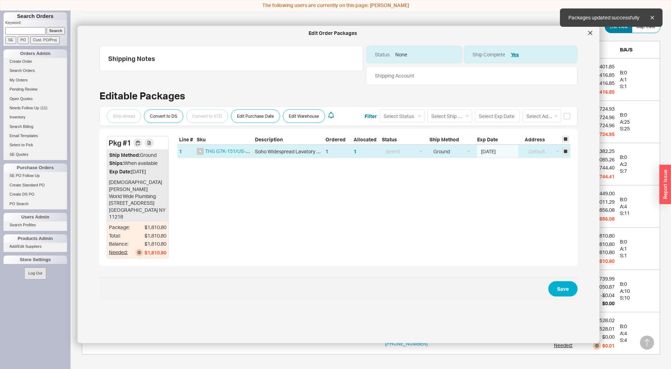
checkbox input "false"
select select "1"
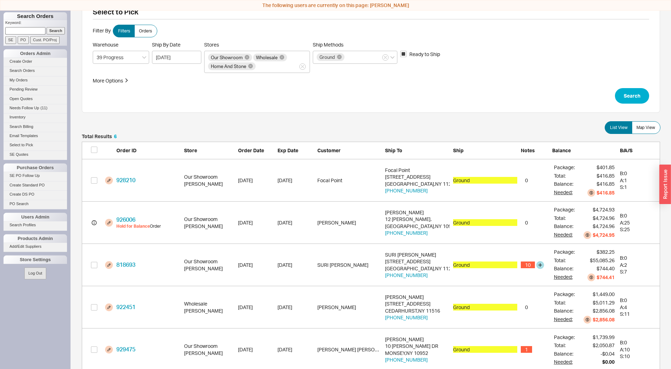
scroll to position [0, 0]
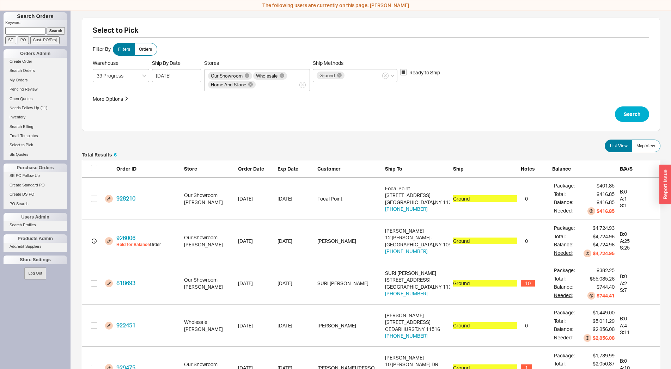
click at [596, 58] on form "Filter By Filters Orders Warehouse 39 Progress Ship By Date [DATE] Stores Our S…" at bounding box center [371, 82] width 556 height 79
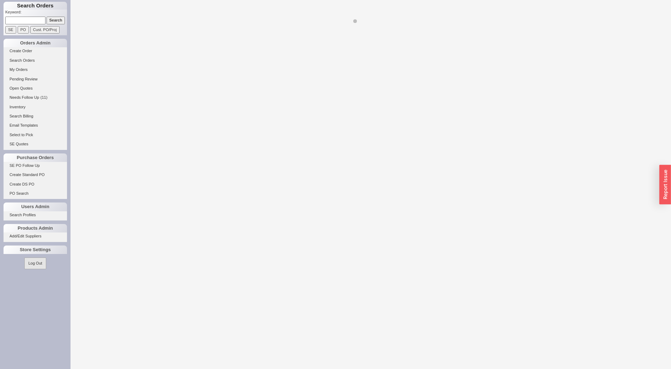
select select "LOW"
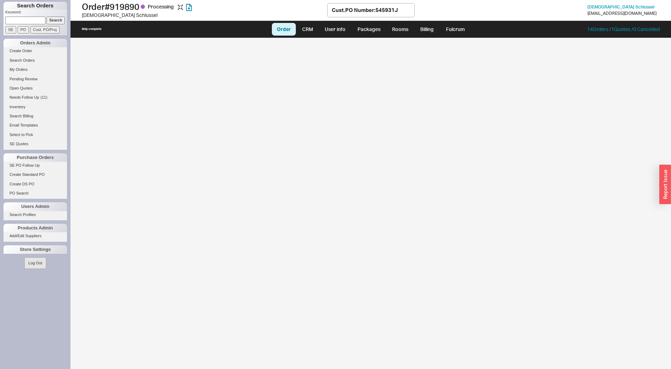
select select "LOW"
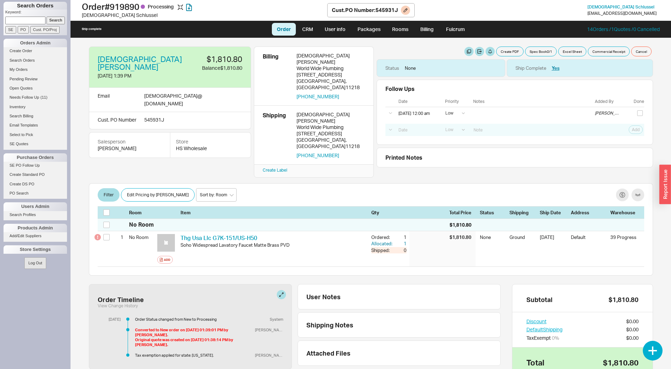
click at [392, 7] on div "Cust. PO Number : 545931J" at bounding box center [365, 9] width 66 height 7
drag, startPoint x: 392, startPoint y: 7, endPoint x: 389, endPoint y: 10, distance: 4.0
click at [391, 8] on div "Cust. PO Number : 545931J" at bounding box center [365, 9] width 66 height 7
click at [389, 10] on div "Cust. PO Number : 545931J" at bounding box center [365, 9] width 66 height 7
click at [388, 11] on div "Cust. PO Number : 545931J" at bounding box center [365, 9] width 66 height 7
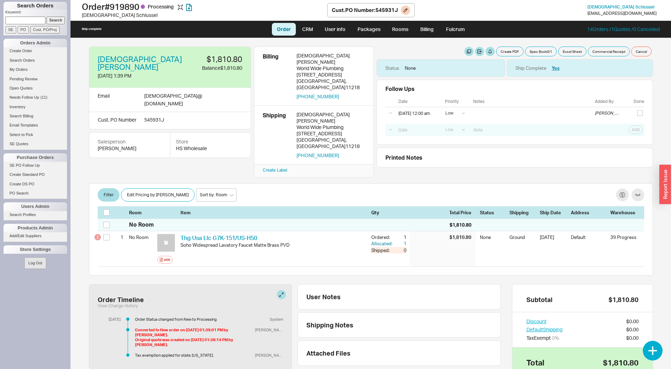
click at [388, 11] on div "Cust. PO Number : 545931J" at bounding box center [365, 9] width 66 height 7
copy div "545931J"
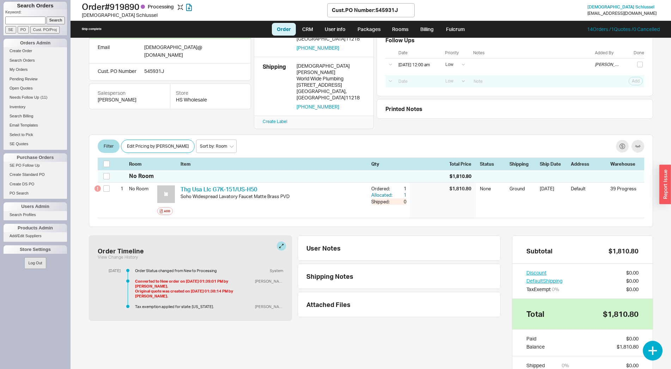
scroll to position [82, 0]
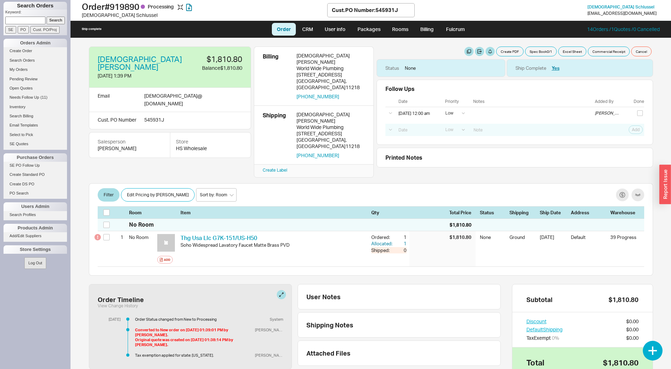
select select "LOW"
